Goal: Task Accomplishment & Management: Use online tool/utility

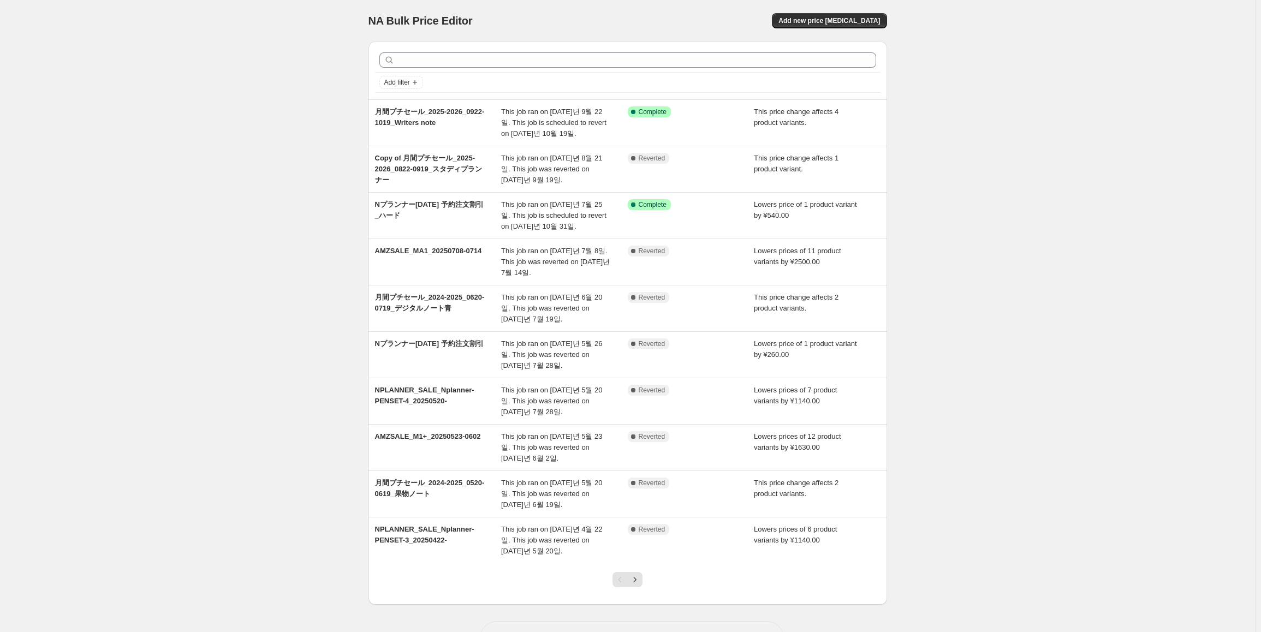
click at [277, 85] on div "NA Bulk Price Editor. This page is ready NA Bulk Price Editor Add new price [ME…" at bounding box center [627, 336] width 1255 height 672
